Goal: Information Seeking & Learning: Learn about a topic

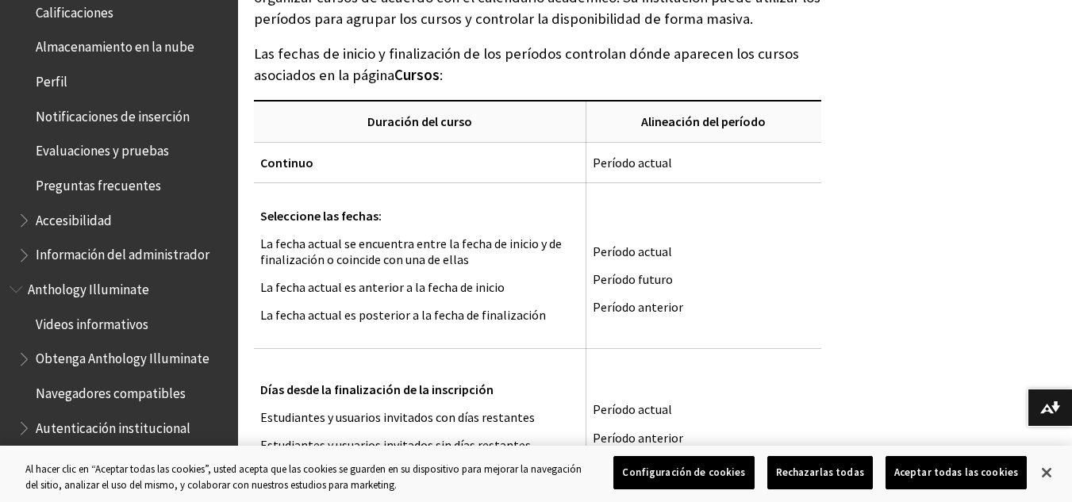
scroll to position [585, 0]
click at [107, 188] on span "Preguntas frecuentes" at bounding box center [98, 181] width 125 height 21
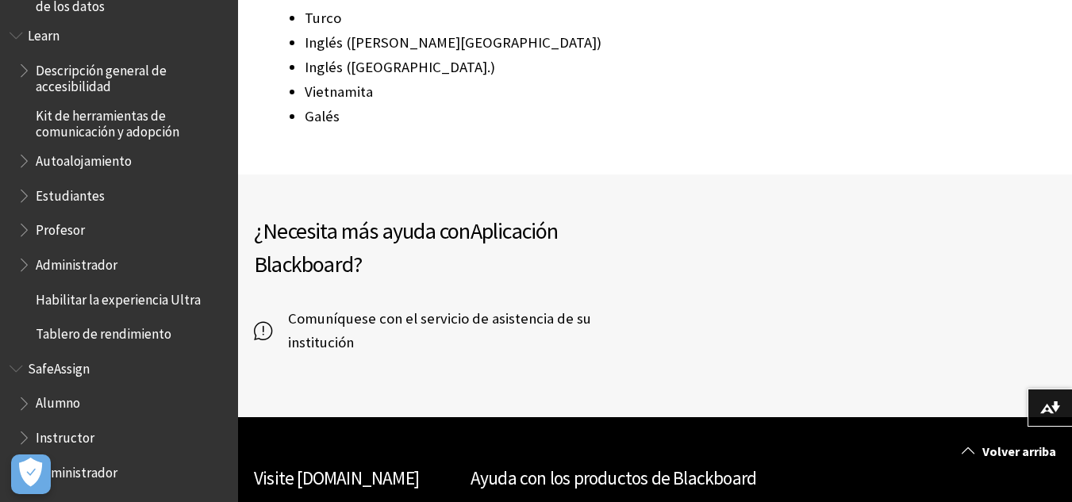
scroll to position [1196, 0]
click at [153, 313] on ul "Descripción general de accesibilidad Kit de herramientas de comunicación y adop…" at bounding box center [119, 201] width 219 height 290
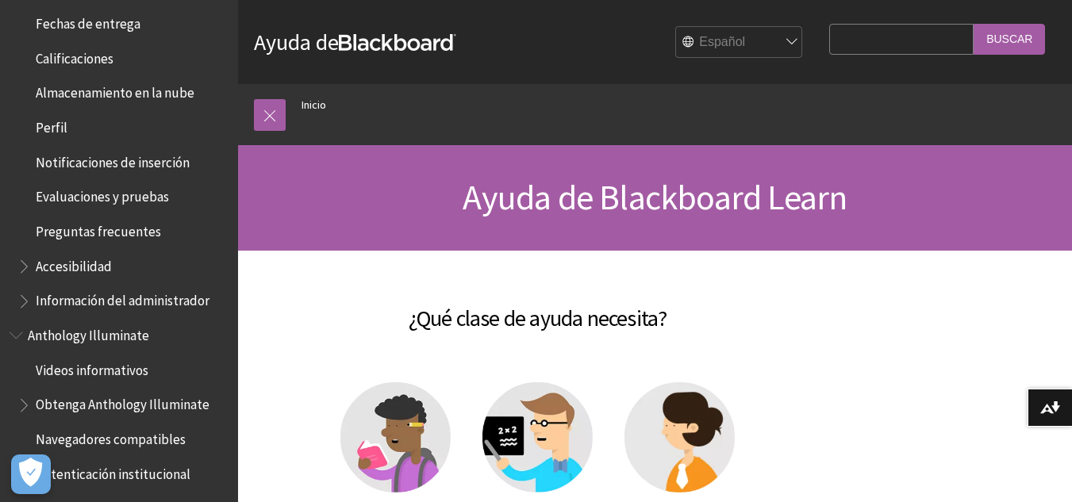
scroll to position [539, 0]
click at [111, 227] on span "Preguntas frecuentes" at bounding box center [98, 227] width 125 height 21
